Goal: Find contact information: Find contact information

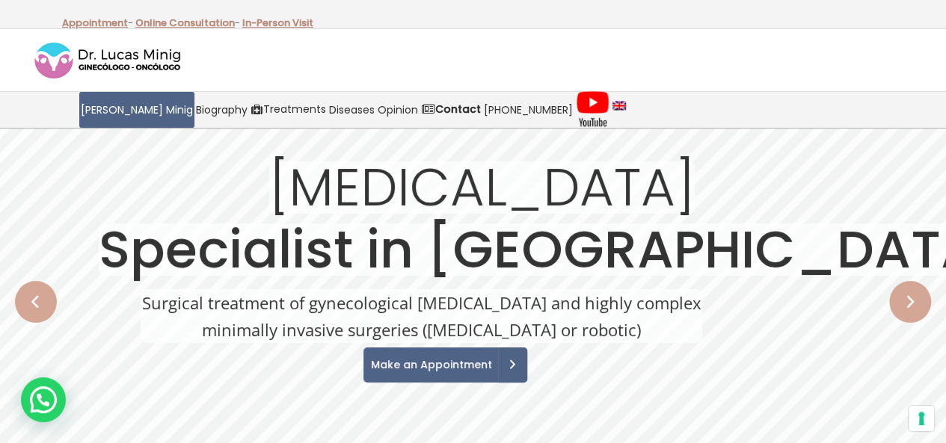
click at [510, 23] on div "Appointment - Online Consultation - In-Person Visit" at bounding box center [473, 14] width 886 height 28
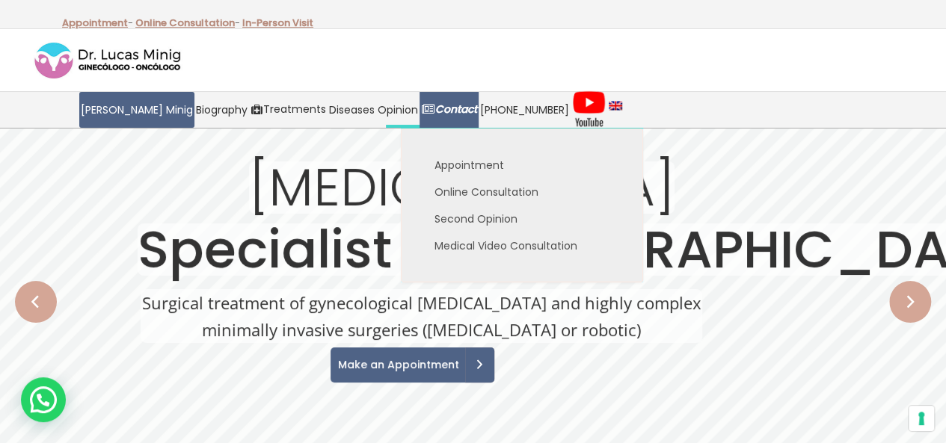
click at [426, 99] on link "Contact" at bounding box center [448, 110] width 59 height 36
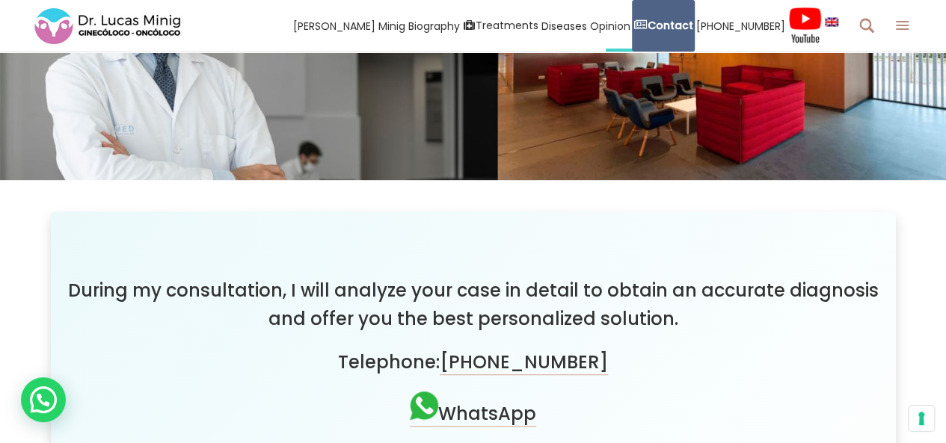
scroll to position [279, 0]
